Goal: Task Accomplishment & Management: Complete application form

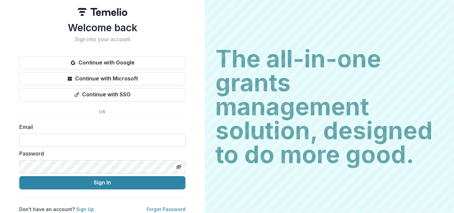
click at [39, 141] on input at bounding box center [102, 139] width 166 height 13
type input "**********"
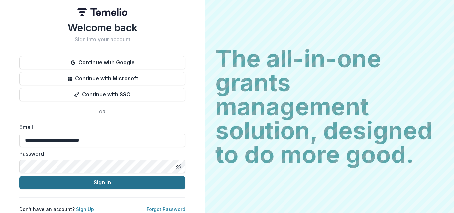
click at [76, 182] on button "Sign In" at bounding box center [102, 182] width 166 height 13
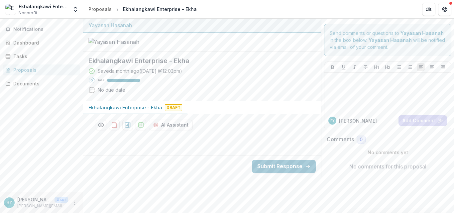
click at [126, 111] on p "Ekhalangkawi Enterprise - Ekha" at bounding box center [125, 107] width 74 height 7
click at [32, 55] on div "Tasks" at bounding box center [43, 56] width 61 height 7
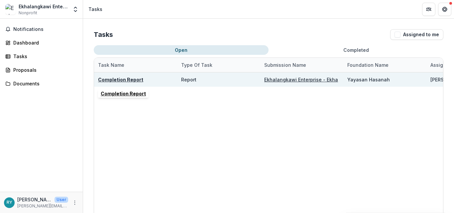
click at [114, 80] on u "Completion Report" at bounding box center [120, 80] width 45 height 6
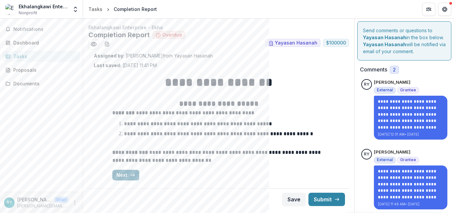
click at [118, 170] on button "Next" at bounding box center [125, 175] width 27 height 11
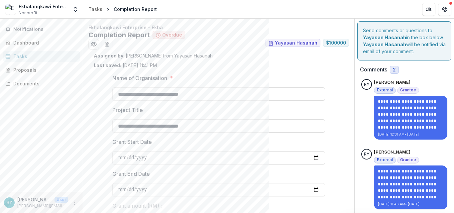
type input "**********"
type input "****"
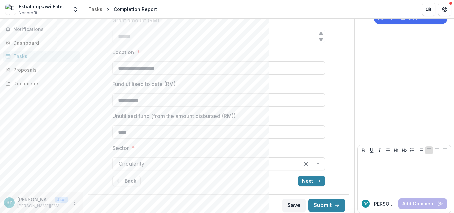
scroll to position [188, 0]
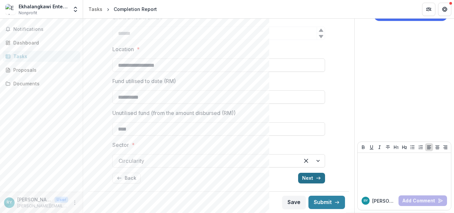
click at [304, 178] on button "Next" at bounding box center [311, 178] width 27 height 11
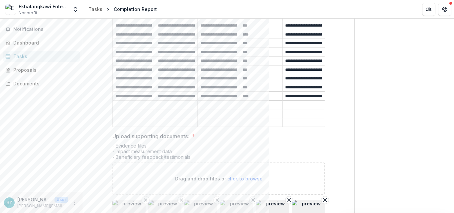
scroll to position [537, 0]
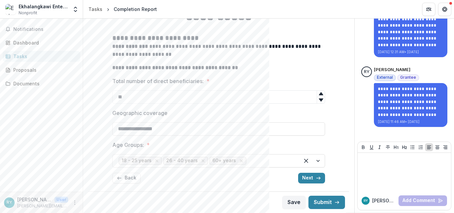
scroll to position [82, 0]
click at [129, 178] on button "Back" at bounding box center [126, 178] width 28 height 11
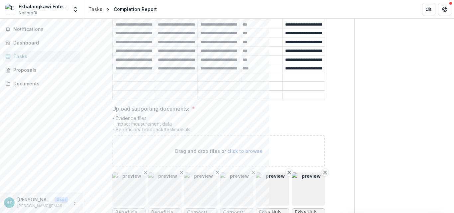
scroll to position [564, 0]
click at [228, 148] on span "click to browse" at bounding box center [244, 151] width 35 height 6
type input "**********"
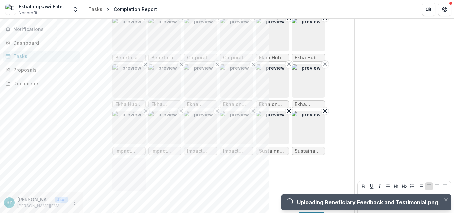
scroll to position [728, 0]
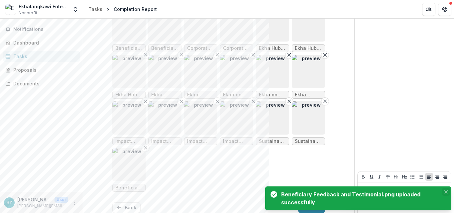
click at [446, 190] on button "Close" at bounding box center [446, 192] width 8 height 8
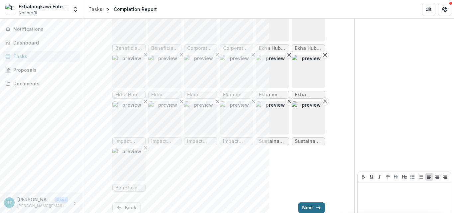
click at [312, 202] on button "Next" at bounding box center [311, 207] width 27 height 11
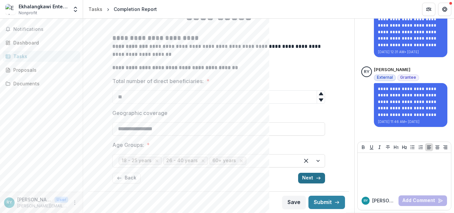
scroll to position [82, 0]
click at [311, 177] on button "Next" at bounding box center [311, 178] width 27 height 11
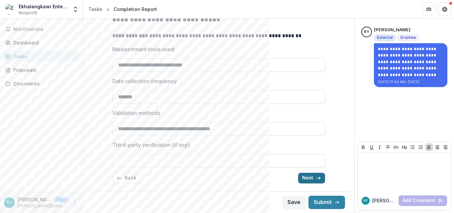
click at [310, 177] on button "Next" at bounding box center [311, 178] width 27 height 11
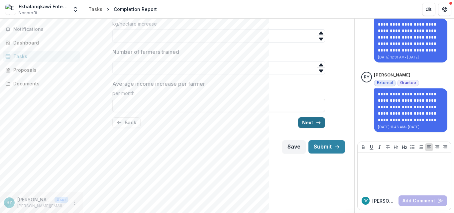
scroll to position [22, 0]
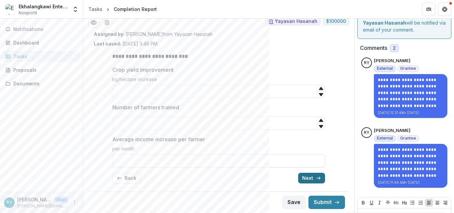
click at [310, 177] on button "Next" at bounding box center [311, 178] width 27 height 11
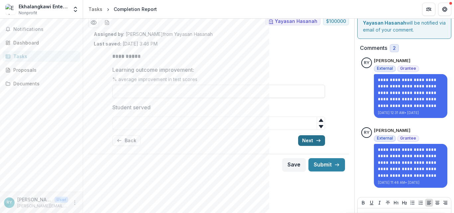
scroll to position [0, 0]
